Goal: Task Accomplishment & Management: Manage account settings

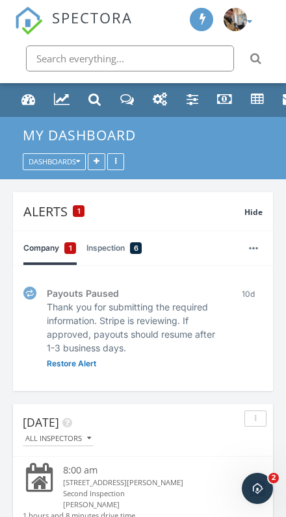
click at [32, 102] on div "Dashboard" at bounding box center [28, 99] width 14 height 14
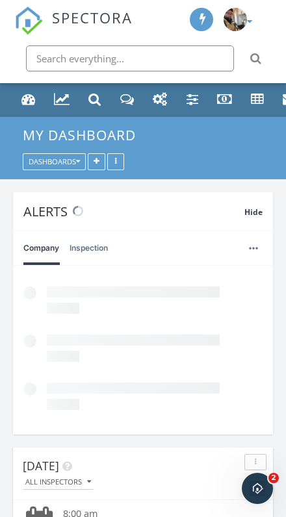
scroll to position [376, 260]
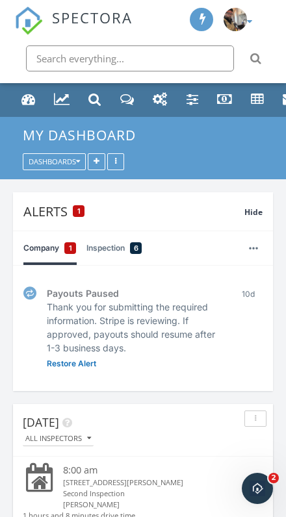
click at [69, 110] on link "Metrics" at bounding box center [61, 100] width 25 height 25
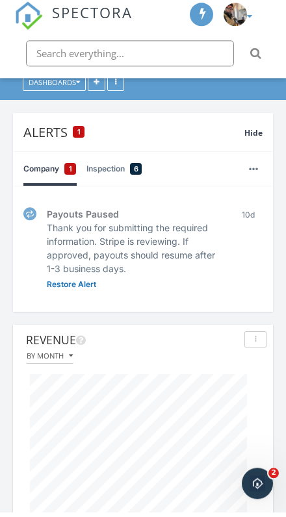
scroll to position [79, 0]
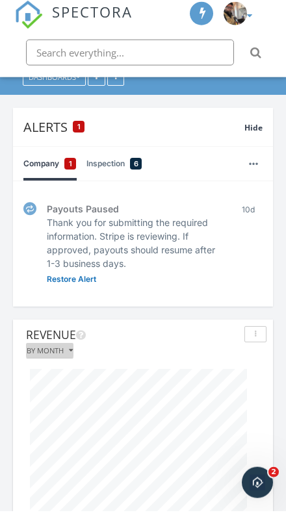
click at [68, 352] on div "By month" at bounding box center [50, 355] width 46 height 7
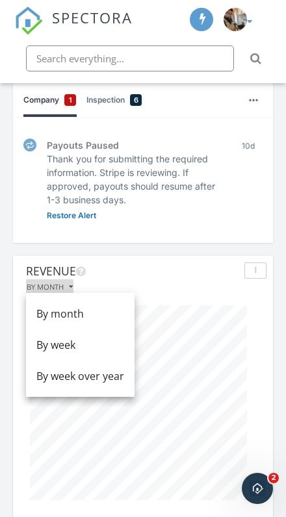
scroll to position [141, 0]
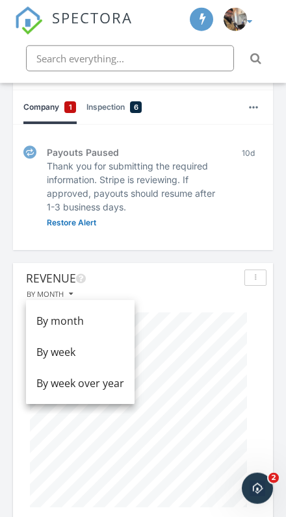
click at [259, 276] on div "button" at bounding box center [255, 277] width 10 height 7
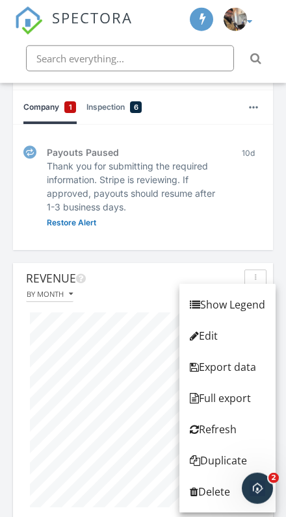
click at [215, 339] on div "Edit" at bounding box center [227, 336] width 75 height 16
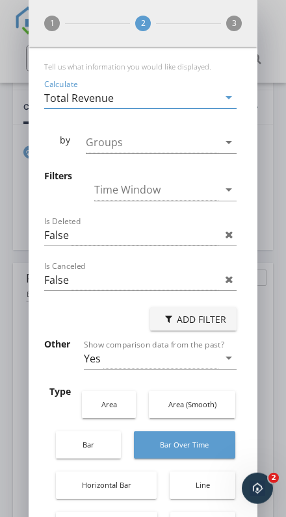
scroll to position [648232, 648830]
click at [202, 141] on div at bounding box center [152, 142] width 133 height 21
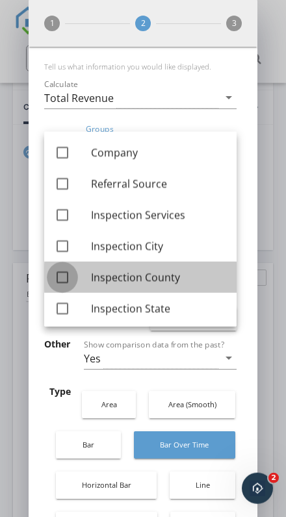
click at [66, 278] on div at bounding box center [62, 277] width 22 height 22
checkbox input "true"
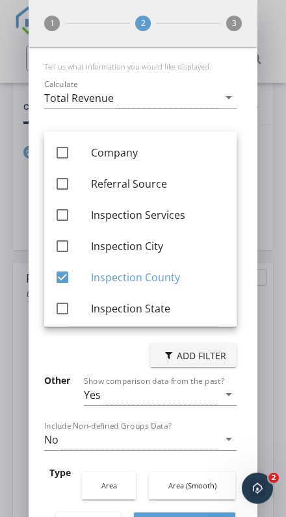
click at [253, 344] on div "Tell us what information you would like displayed. Calculate Total Revenue arro…" at bounding box center [143, 501] width 228 height 908
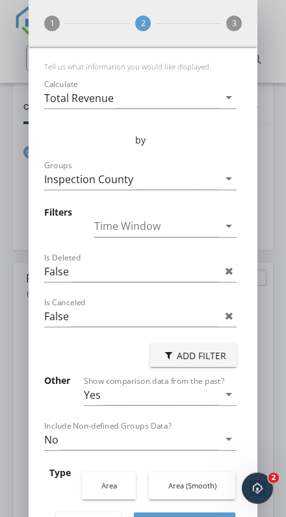
click at [217, 215] on div at bounding box center [156, 225] width 124 height 21
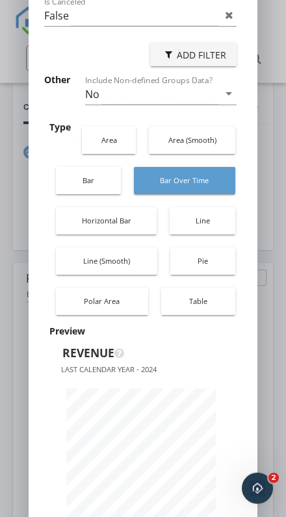
click at [217, 246] on div "Pie" at bounding box center [203, 261] width 52 height 30
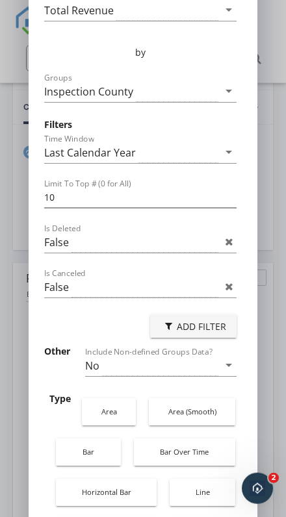
scroll to position [86, 0]
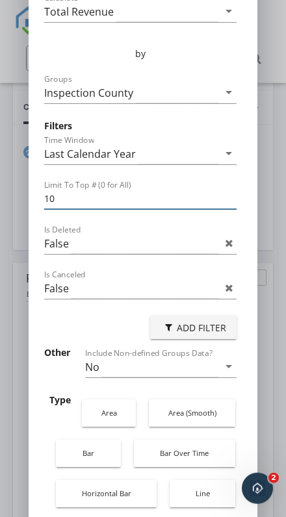
click at [152, 188] on input "10" at bounding box center [140, 198] width 192 height 21
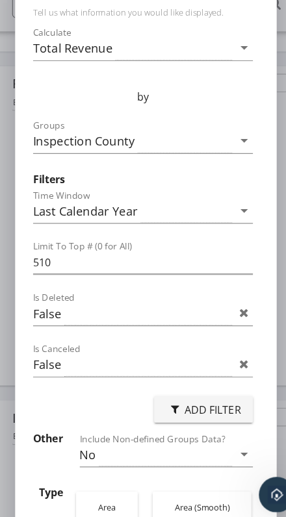
scroll to position [0, 0]
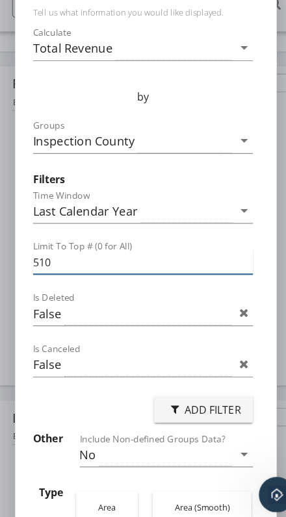
click at [140, 274] on input "510" at bounding box center [140, 284] width 192 height 21
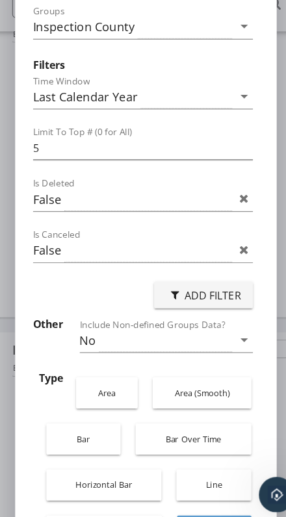
scroll to position [99, 0]
click at [221, 345] on icon "arrow_drop_down" at bounding box center [229, 353] width 16 height 16
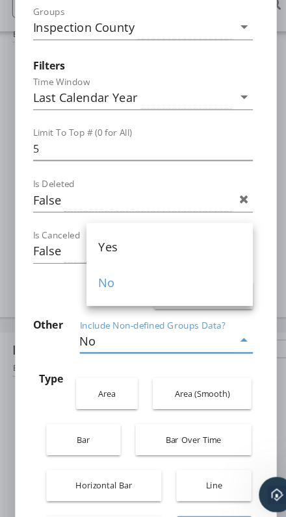
click at [236, 299] on div "Tell us what information you would like displayed. Calculate Total Revenue arro…" at bounding box center [143, 408] width 228 height 922
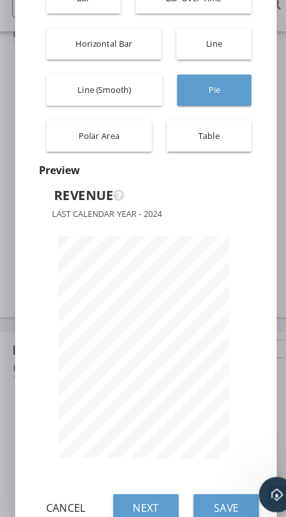
scroll to position [485, 0]
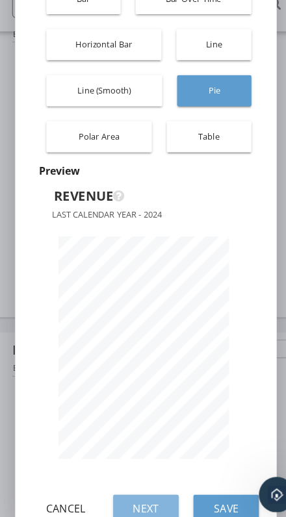
click at [132, 493] on div "Next" at bounding box center [143, 500] width 36 height 14
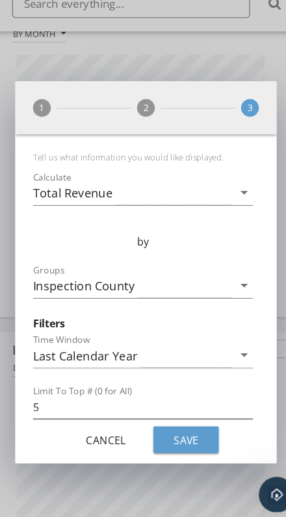
scroll to position [0, 0]
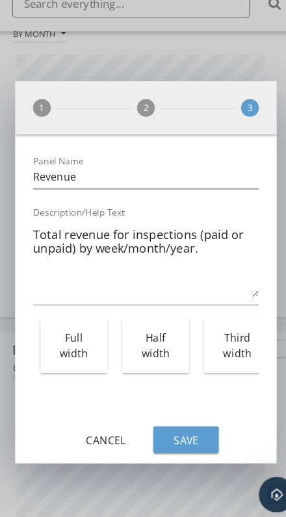
click at [70, 334] on div "Full width" at bounding box center [79, 358] width 45 height 48
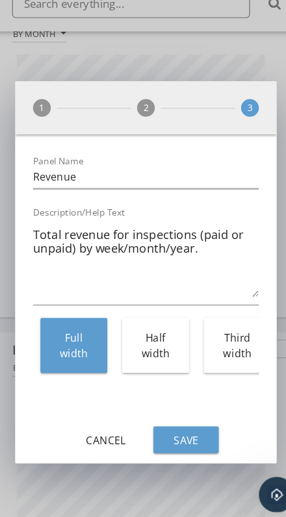
click at [173, 434] on div "Save" at bounding box center [178, 441] width 36 height 14
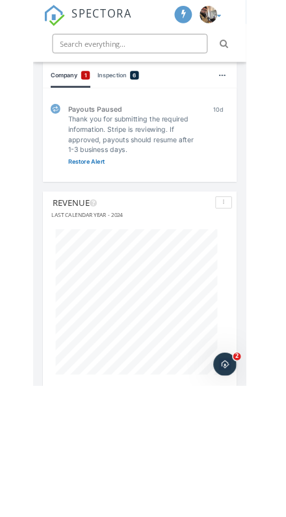
scroll to position [116, 0]
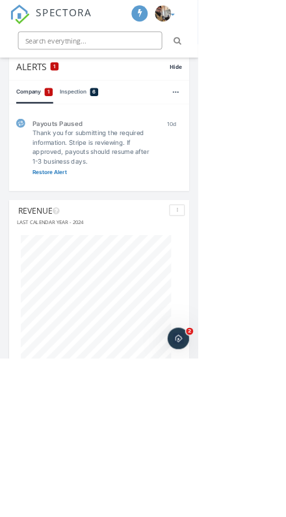
click at [264, 295] on button "button" at bounding box center [255, 303] width 22 height 16
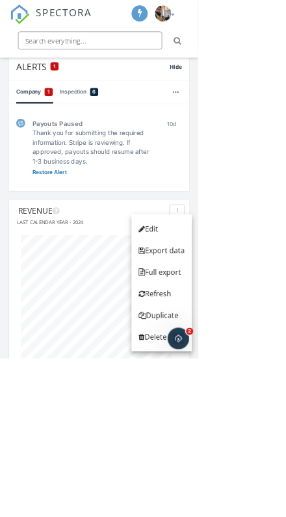
click at [245, 391] on div "Full export" at bounding box center [233, 392] width 66 height 16
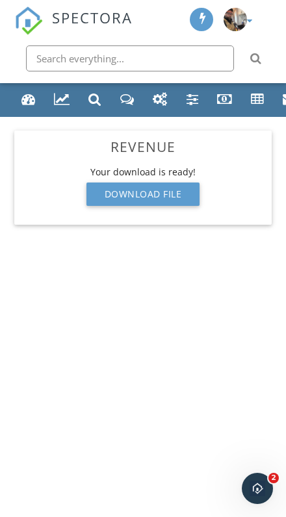
click at [161, 193] on div "Download File" at bounding box center [143, 193] width 114 height 23
click at [71, 101] on link "Metrics" at bounding box center [61, 100] width 25 height 25
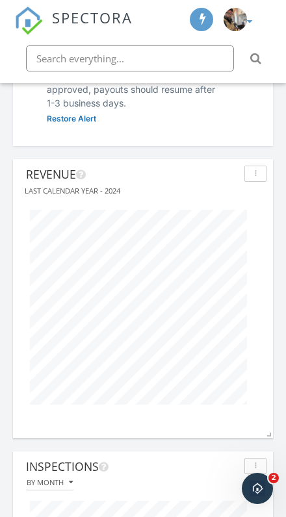
scroll to position [245, 0]
click at [258, 177] on button "button" at bounding box center [255, 173] width 22 height 16
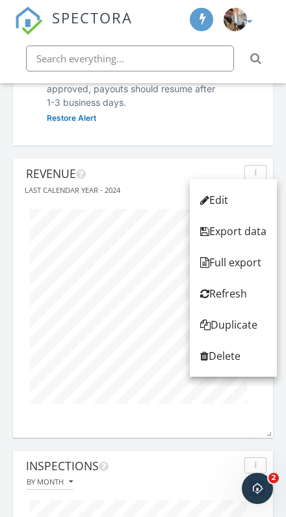
click at [227, 201] on div "Edit" at bounding box center [233, 200] width 66 height 16
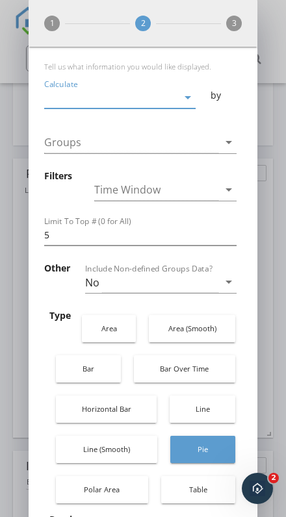
scroll to position [648307, 648830]
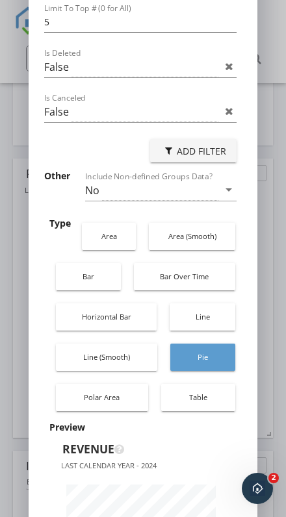
click at [206, 382] on div "Table" at bounding box center [198, 397] width 62 height 30
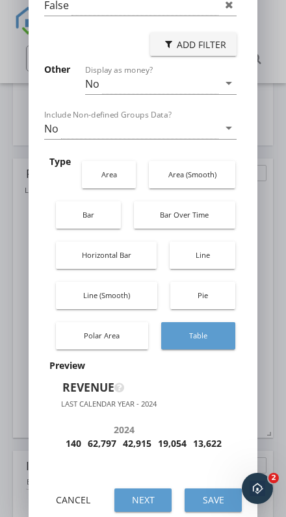
click at [125, 240] on div "Horizontal Bar" at bounding box center [106, 255] width 88 height 30
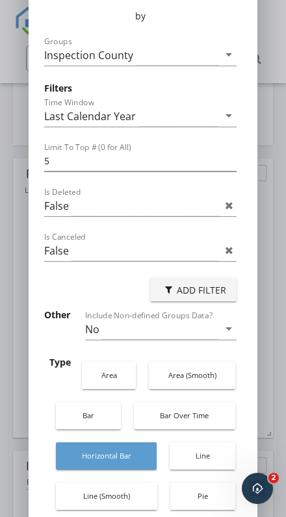
scroll to position [123, 0]
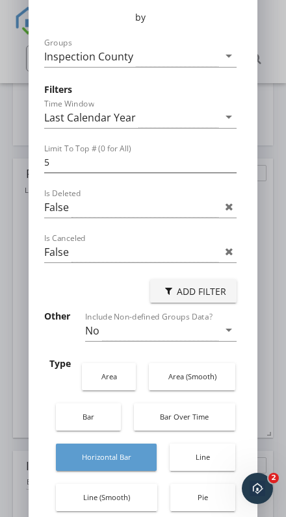
click at [212, 402] on div "Bar Over Time" at bounding box center [184, 417] width 89 height 30
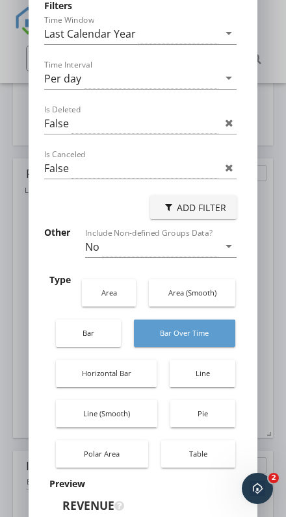
scroll to position [204, 0]
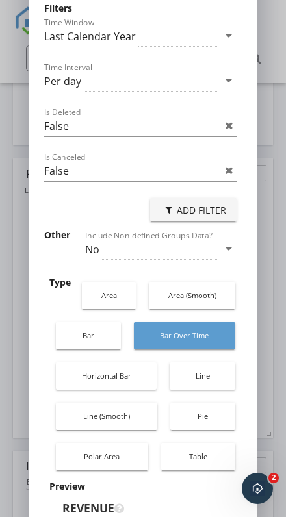
click at [92, 321] on div "Bar" at bounding box center [88, 336] width 52 height 30
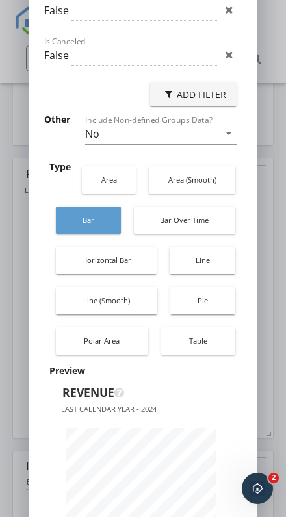
scroll to position [319, 0]
click at [211, 286] on div "Pie" at bounding box center [203, 301] width 52 height 30
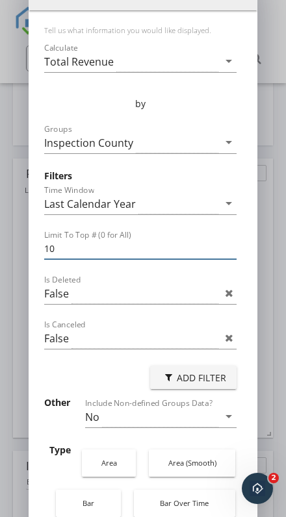
click at [127, 238] on input "10" at bounding box center [140, 248] width 192 height 21
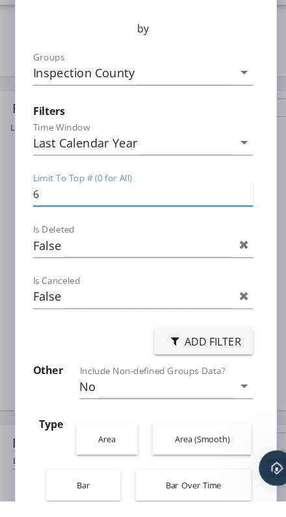
scroll to position [886, 228]
type input "6"
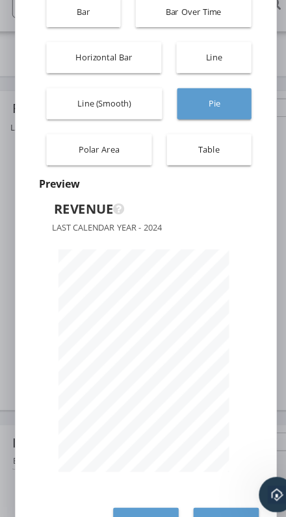
scroll to position [467, 0]
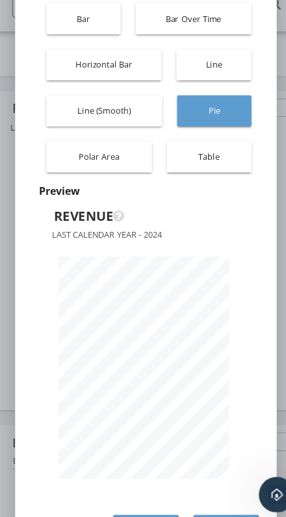
click at [135, 511] on div "Next" at bounding box center [143, 518] width 36 height 14
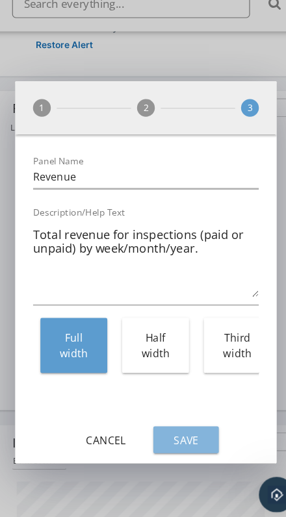
click at [171, 434] on div "Save" at bounding box center [178, 441] width 36 height 14
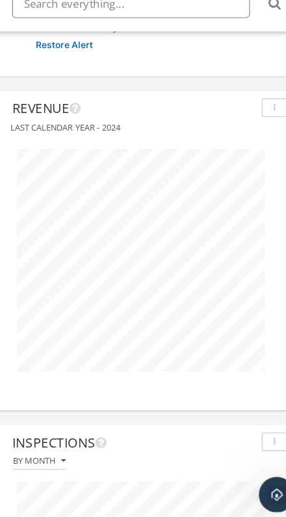
scroll to position [279, 260]
click at [244, 141] on button "button" at bounding box center [255, 149] width 22 height 16
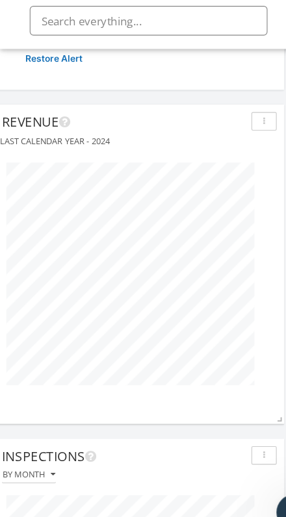
scroll to position [272, 18]
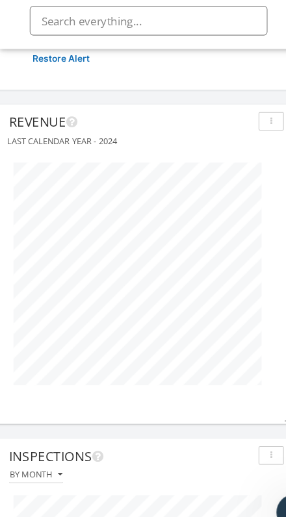
click at [237, 143] on div "button" at bounding box center [237, 146] width 10 height 7
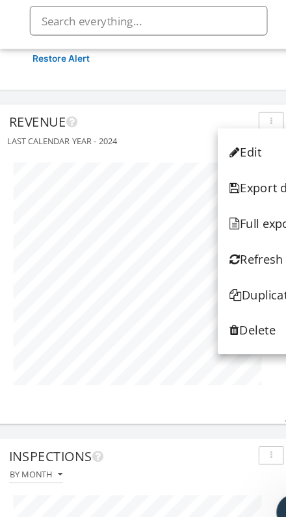
click at [217, 166] on div "Edit" at bounding box center [234, 174] width 66 height 16
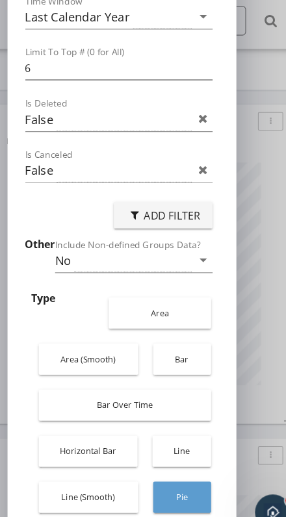
scroll to position [195, 0]
click at [151, 299] on div "Area" at bounding box center [158, 314] width 77 height 30
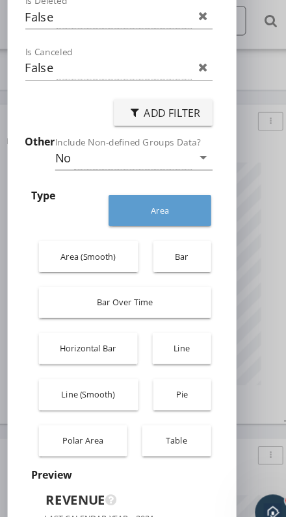
scroll to position [274, 0]
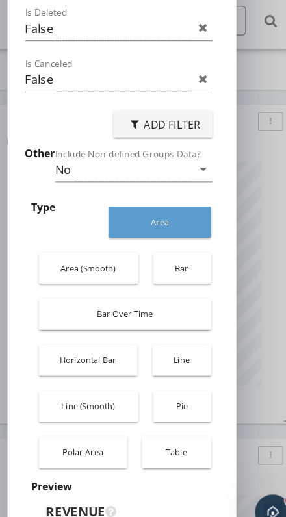
click at [163, 421] on div "Table" at bounding box center [172, 436] width 47 height 30
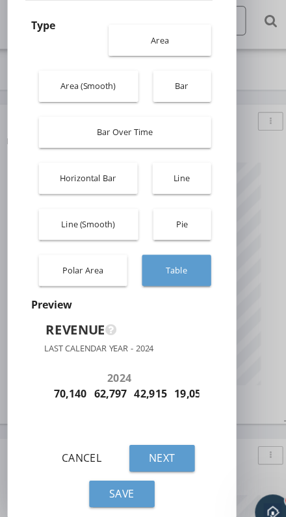
scroll to position [477, 0]
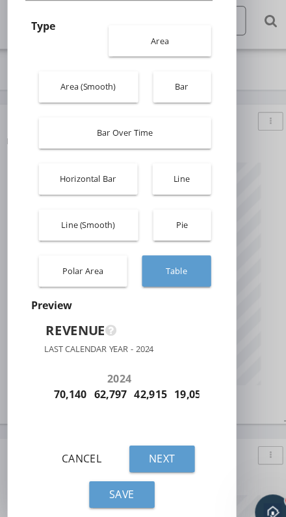
click at [153, 434] on div "Next" at bounding box center [160, 441] width 36 height 14
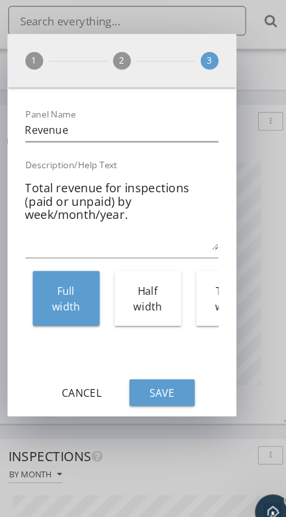
click at [150, 377] on div "Save" at bounding box center [160, 384] width 36 height 14
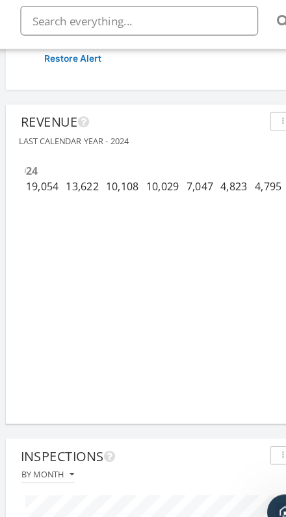
scroll to position [0, 107]
click at [244, 138] on button "button" at bounding box center [255, 146] width 22 height 16
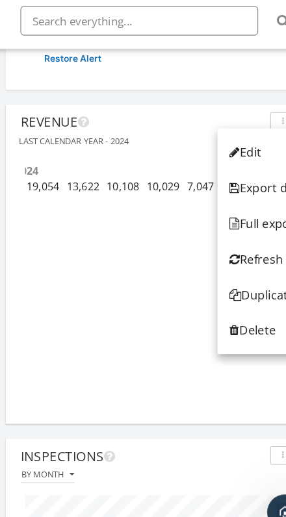
click at [223, 166] on div "Edit" at bounding box center [241, 174] width 66 height 16
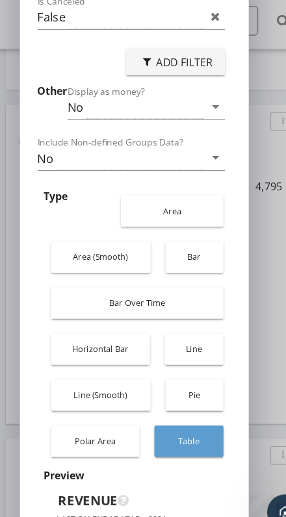
scroll to position [330, 0]
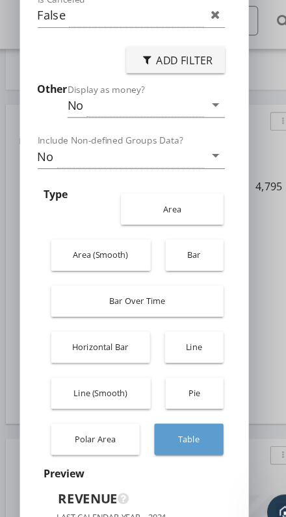
click at [180, 369] on div "Pie" at bounding box center [178, 384] width 38 height 30
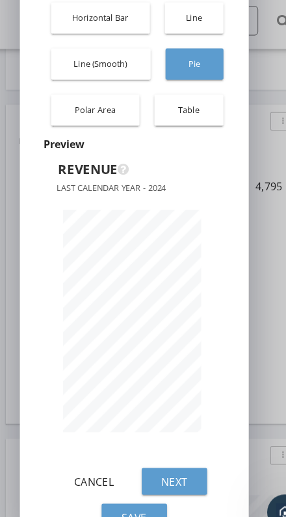
scroll to position [578, 0]
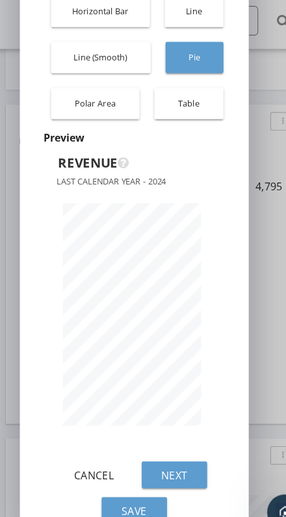
click at [169, 449] on div "Next" at bounding box center [160, 456] width 36 height 14
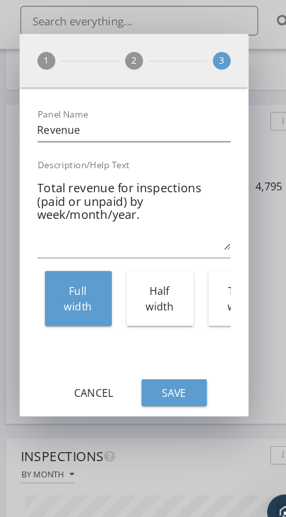
scroll to position [0, 0]
click at [166, 377] on div "Save" at bounding box center [160, 384] width 36 height 14
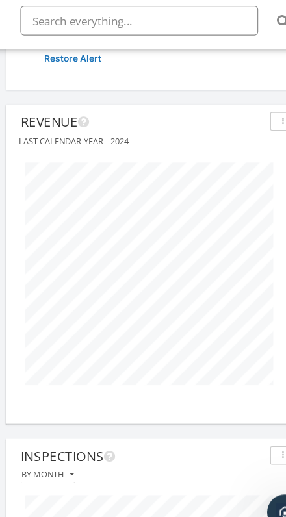
scroll to position [279, 260]
